Goal: Information Seeking & Learning: Find specific fact

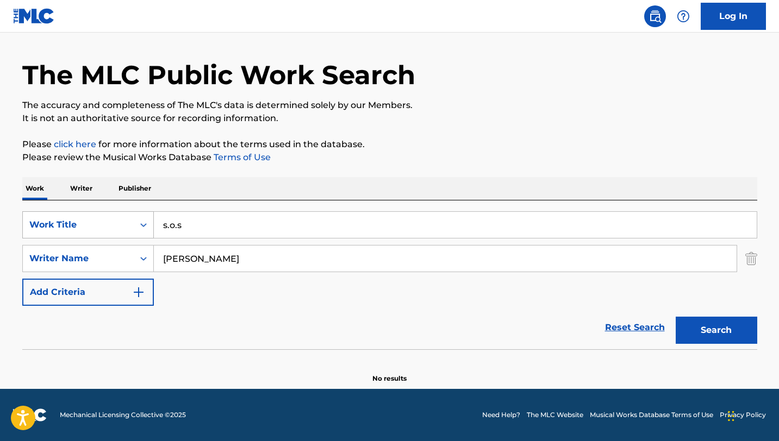
drag, startPoint x: 206, startPoint y: 229, endPoint x: 107, endPoint y: 221, distance: 99.8
click at [107, 221] on div "SearchWithCriteriad2702cf8-70ee-4ab1-958b-4422e5ae0ae4 Work Title s.o.s" at bounding box center [389, 224] width 735 height 27
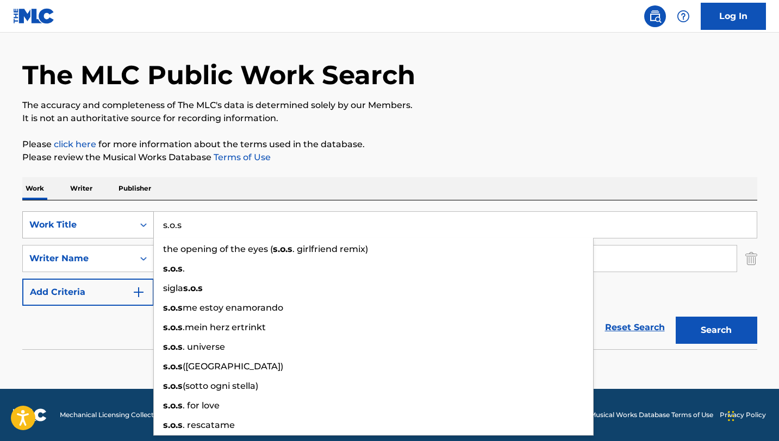
paste input "The Rainforest of the Shama"
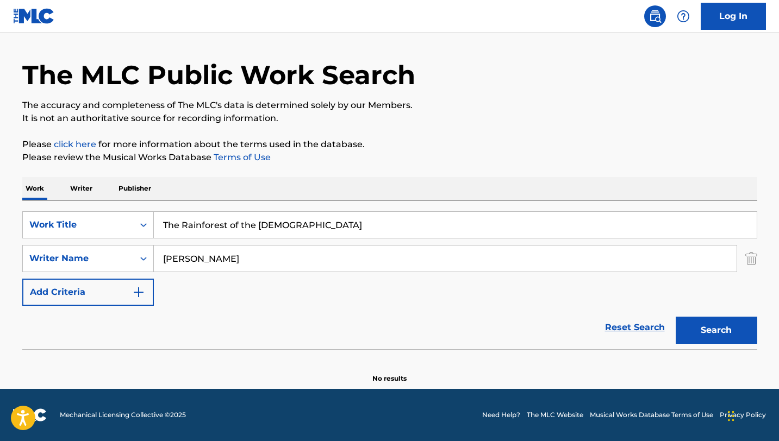
type input "The Rainforest of the [DEMOGRAPHIC_DATA]"
drag, startPoint x: 241, startPoint y: 263, endPoint x: 81, endPoint y: 241, distance: 161.9
click at [81, 241] on div "SearchWithCriteriad2702cf8-70ee-4ab1-958b-4422e5ae0ae4 Work Title The Rainfores…" at bounding box center [389, 258] width 735 height 95
click at [676, 317] on button "Search" at bounding box center [717, 330] width 82 height 27
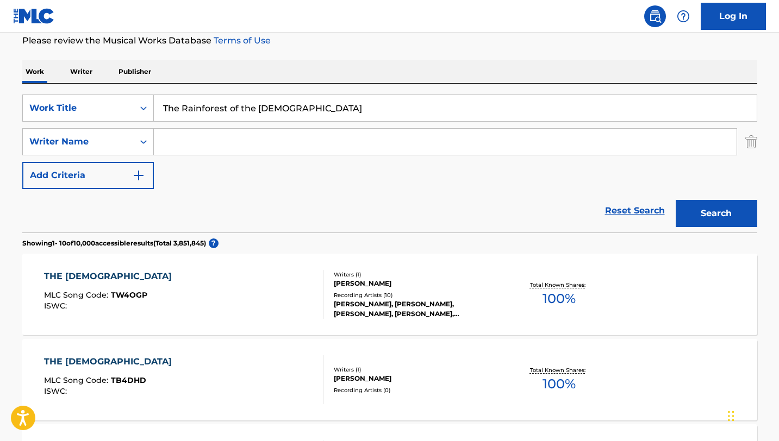
scroll to position [117, 0]
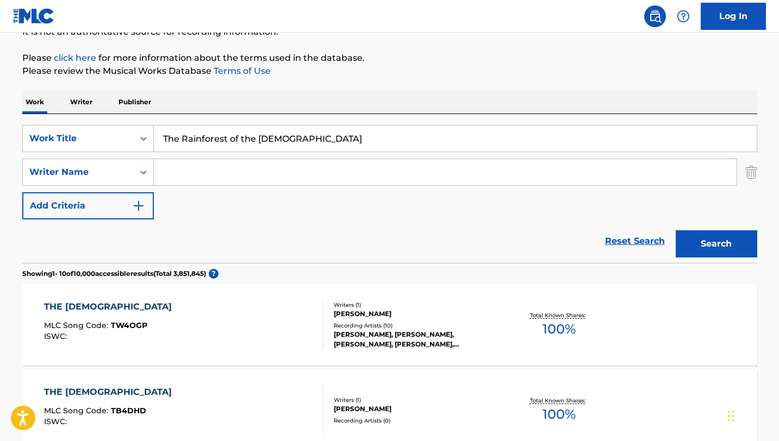
click at [205, 178] on input "Search Form" at bounding box center [445, 172] width 583 height 26
paste input "[PERSON_NAME]"
type input "[PERSON_NAME]"
drag, startPoint x: 315, startPoint y: 144, endPoint x: 107, endPoint y: 136, distance: 207.8
click at [107, 136] on div "SearchWithCriteriad2702cf8-70ee-4ab1-958b-4422e5ae0ae4 Work Title The Rainfores…" at bounding box center [389, 138] width 735 height 27
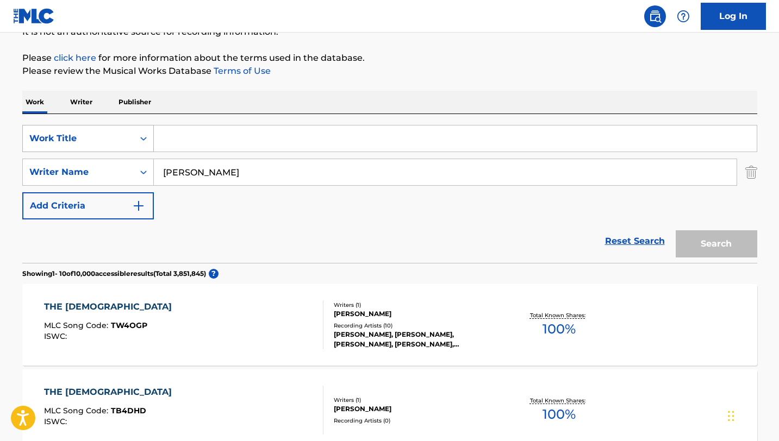
paste input "[PERSON_NAME]"
type input "[PERSON_NAME]"
click at [676, 231] on button "Search" at bounding box center [717, 244] width 82 height 27
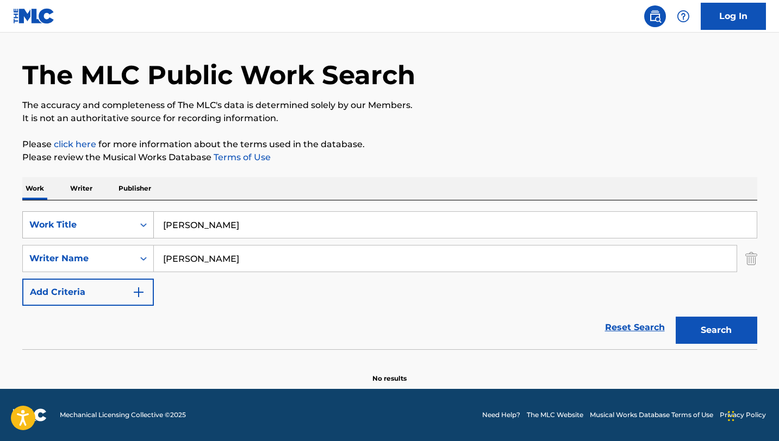
scroll to position [30, 0]
drag, startPoint x: 231, startPoint y: 264, endPoint x: 117, endPoint y: 252, distance: 114.8
click at [117, 252] on div "SearchWithCriteria64314a7c-1a88-4de1-9a14-c06989b2ec15 Writer Name [PERSON_NAME]" at bounding box center [389, 258] width 735 height 27
click at [676, 317] on button "Search" at bounding box center [717, 330] width 82 height 27
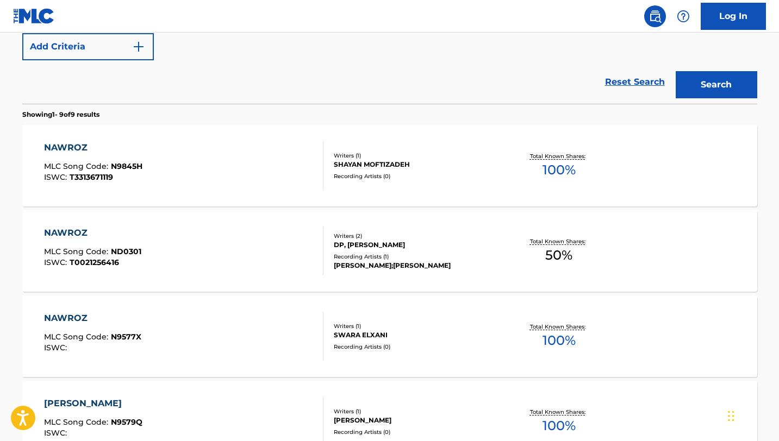
scroll to position [277, 0]
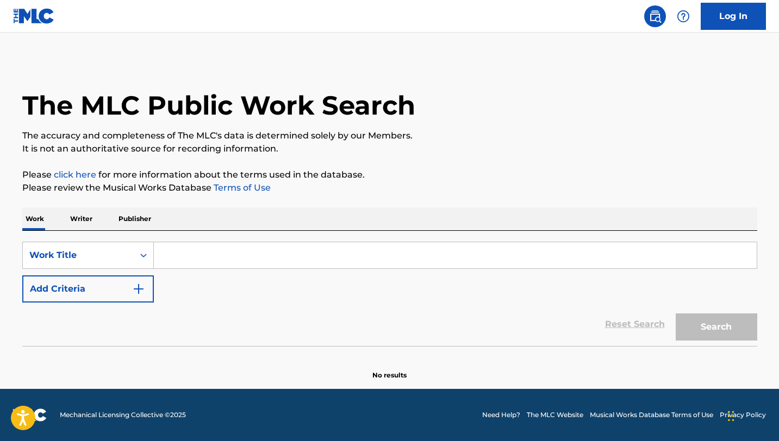
click at [222, 256] on input "Search Form" at bounding box center [455, 255] width 603 height 26
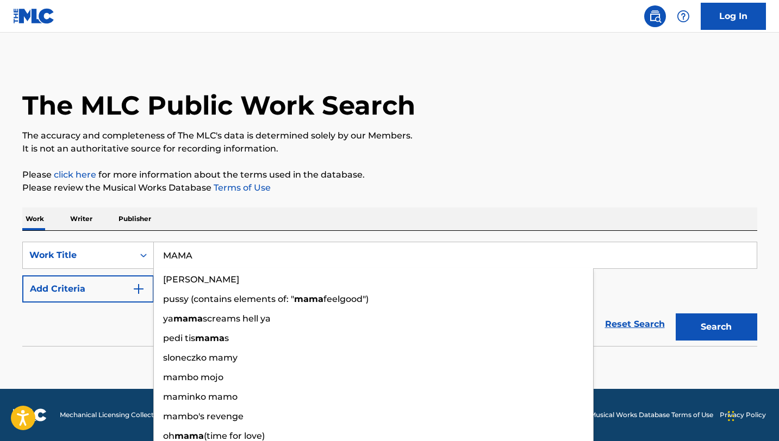
type input "MAMA"
click at [138, 289] on img "Search Form" at bounding box center [138, 289] width 13 height 13
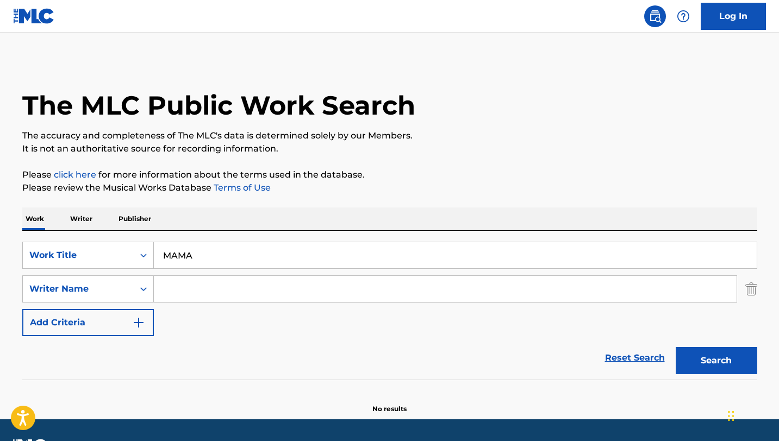
click at [201, 283] on input "Search Form" at bounding box center [445, 289] width 583 height 26
paste input "Igor Krutoy"
type input "Igor Krutoy"
click at [676, 347] on button "Search" at bounding box center [717, 360] width 82 height 27
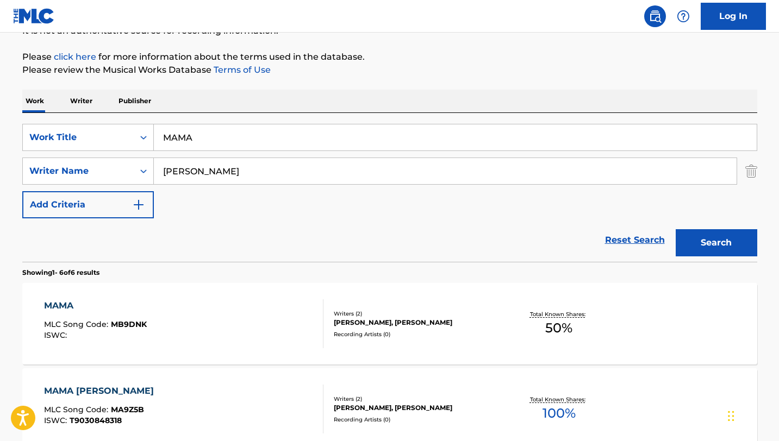
scroll to position [154, 0]
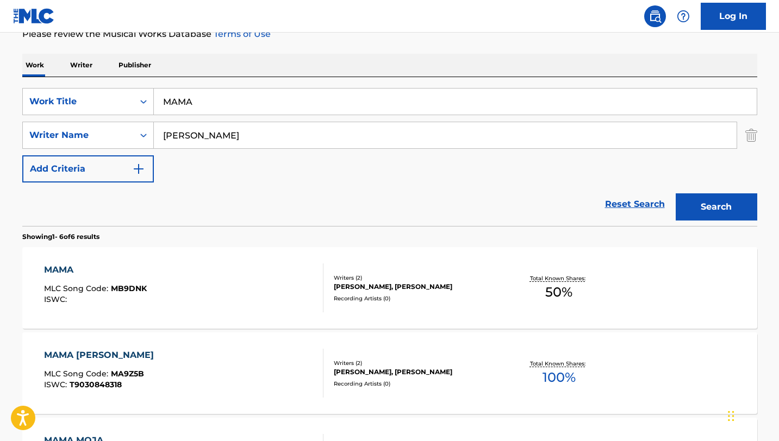
click at [245, 298] on div "MAMA MLC Song Code : MB9DNK ISWC :" at bounding box center [183, 288] width 279 height 49
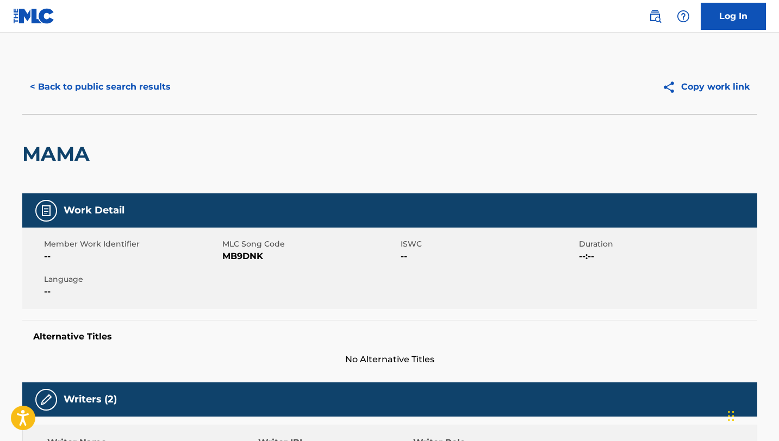
click at [159, 88] on button "< Back to public search results" at bounding box center [100, 86] width 156 height 27
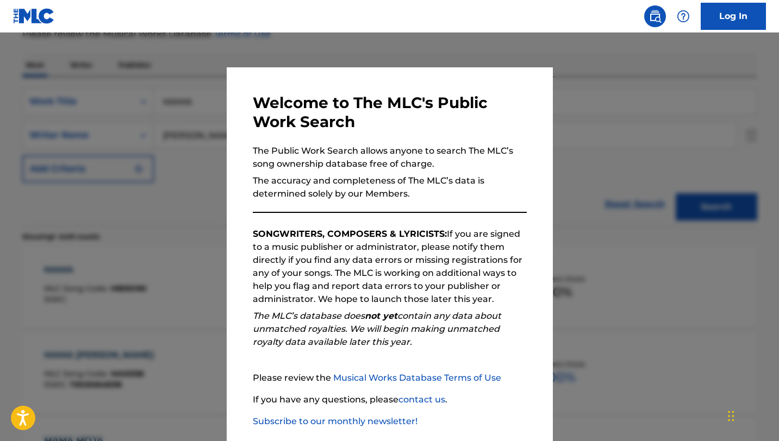
click at [158, 153] on div at bounding box center [389, 253] width 779 height 441
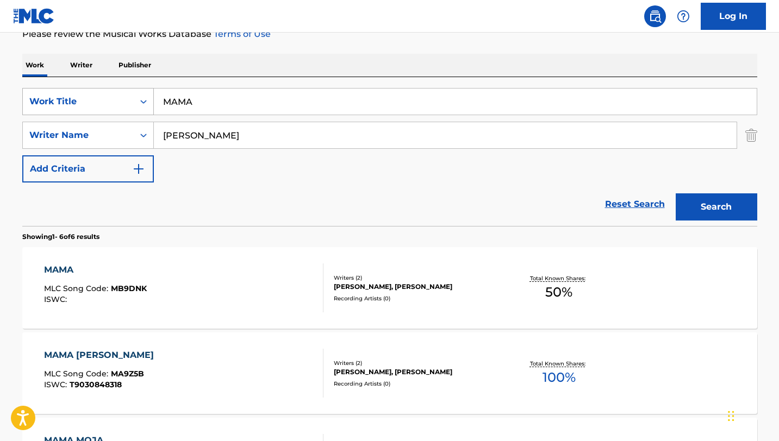
drag, startPoint x: 204, startPoint y: 102, endPoint x: 120, endPoint y: 88, distance: 85.9
click at [120, 88] on div "SearchWithCriteria4e027ea1-3068-4fe5-a955-52553ed9876b Work Title MAMA" at bounding box center [389, 101] width 735 height 27
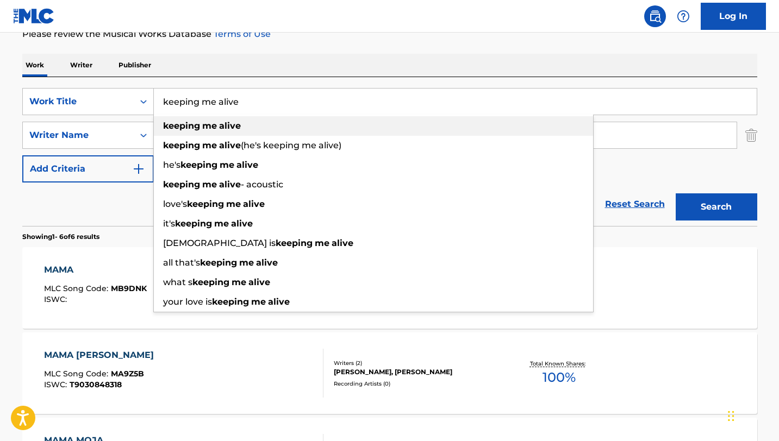
type input "keeping me alive"
click at [213, 128] on strong "me" at bounding box center [209, 126] width 15 height 10
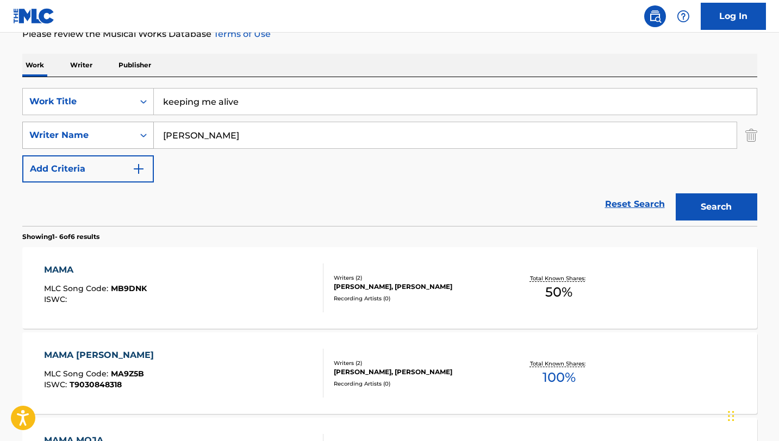
drag, startPoint x: 217, startPoint y: 138, endPoint x: 114, endPoint y: 122, distance: 104.6
click at [114, 122] on div "SearchWithCriteriaada972f5-acd8-479f-8520-3e37fe6fef4a Writer Name Igor Krutoy" at bounding box center [389, 135] width 735 height 27
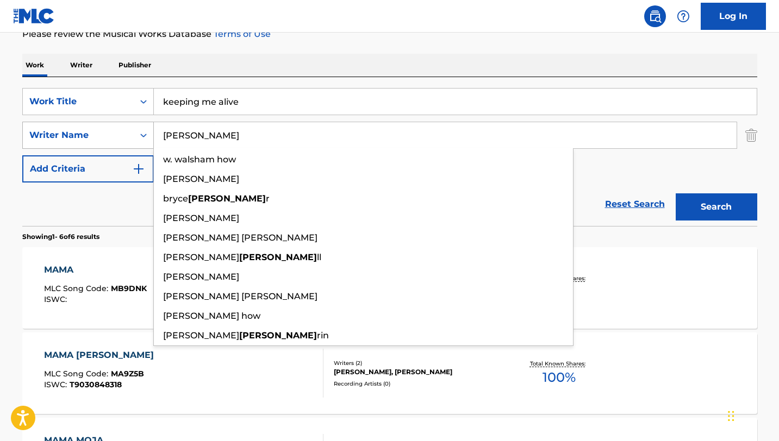
type input "howes"
click at [676, 194] on button "Search" at bounding box center [717, 207] width 82 height 27
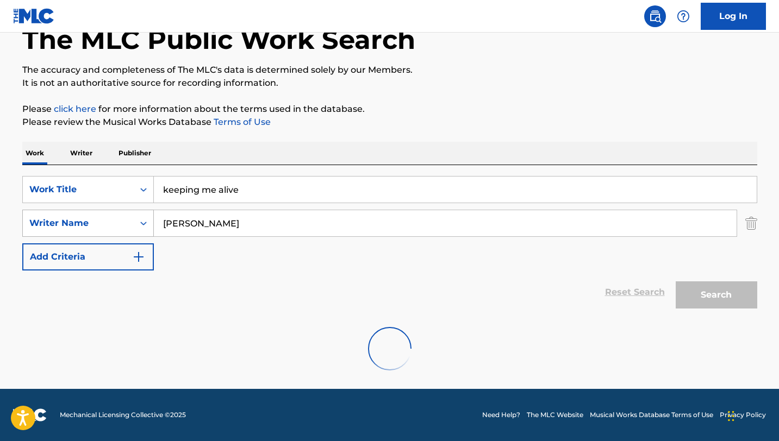
scroll to position [66, 0]
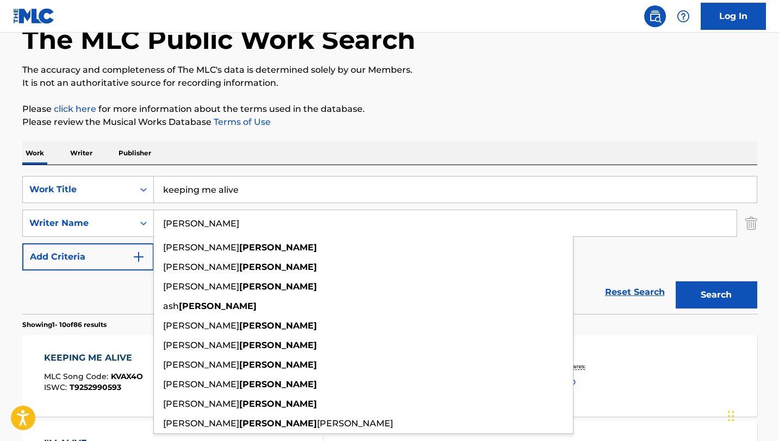
click at [413, 146] on div "Work Writer Publisher" at bounding box center [389, 153] width 735 height 23
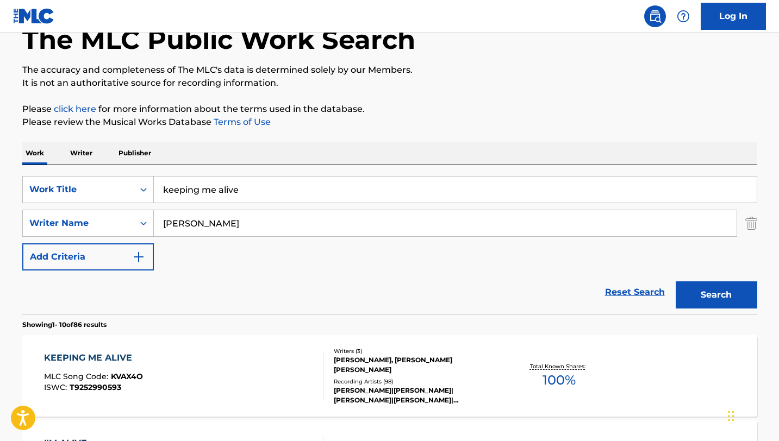
scroll to position [100, 0]
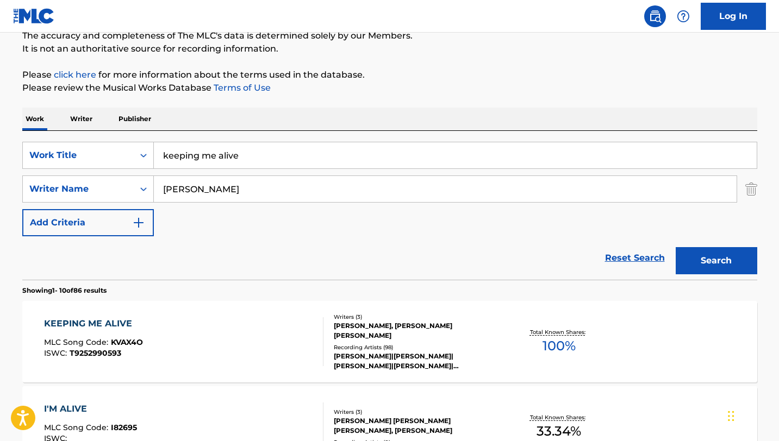
click at [255, 328] on div "KEEPING ME ALIVE MLC Song Code : KVAX4O ISWC : T9252990593" at bounding box center [183, 341] width 279 height 49
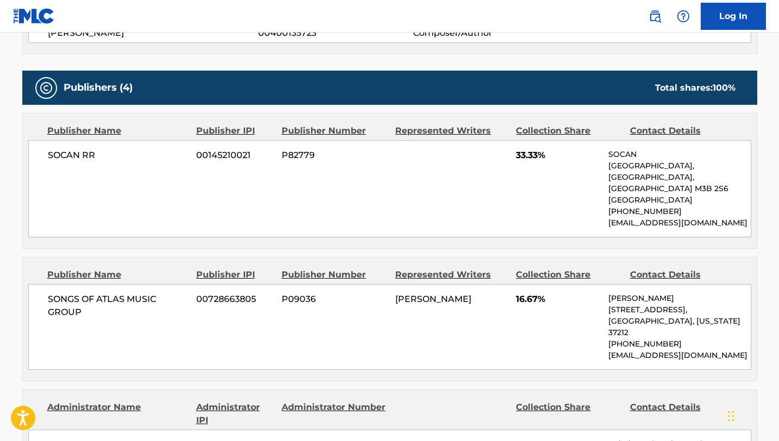
scroll to position [86, 0]
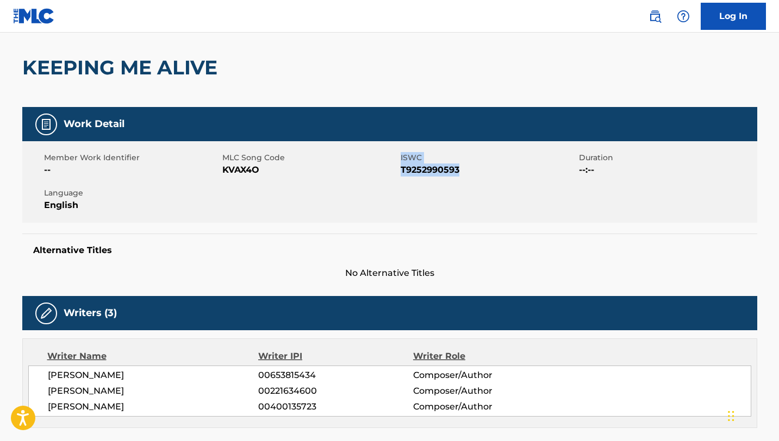
drag, startPoint x: 470, startPoint y: 171, endPoint x: 391, endPoint y: 169, distance: 78.8
click at [391, 169] on div "Member Work Identifier -- MLC Song Code KVAX4O ISWC T9252990593 Duration --:-- …" at bounding box center [389, 182] width 735 height 82
click at [391, 169] on span "KVAX4O" at bounding box center [310, 170] width 176 height 13
drag, startPoint x: 460, startPoint y: 173, endPoint x: 401, endPoint y: 170, distance: 59.3
click at [401, 170] on span "T9252990593" at bounding box center [489, 170] width 176 height 13
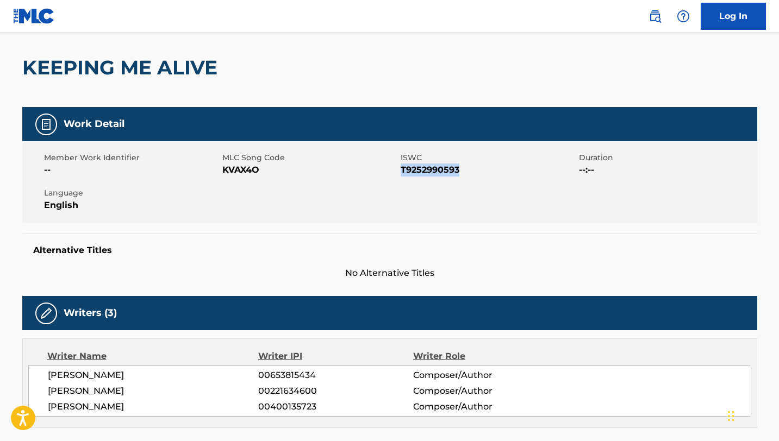
copy span "T9252990593"
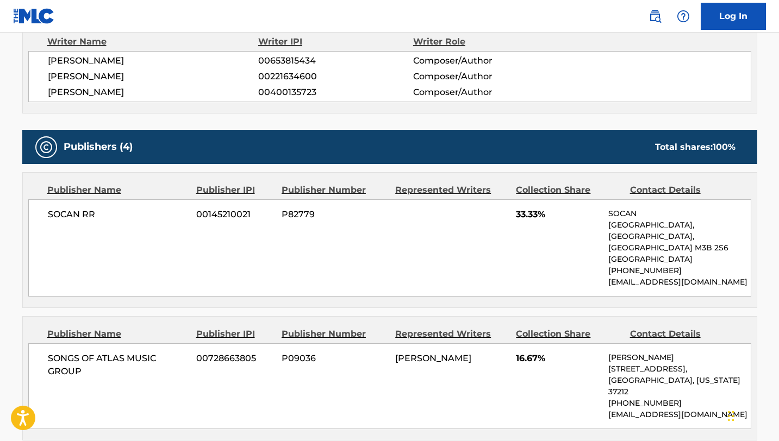
scroll to position [407, 0]
